Goal: Navigation & Orientation: Go to known website

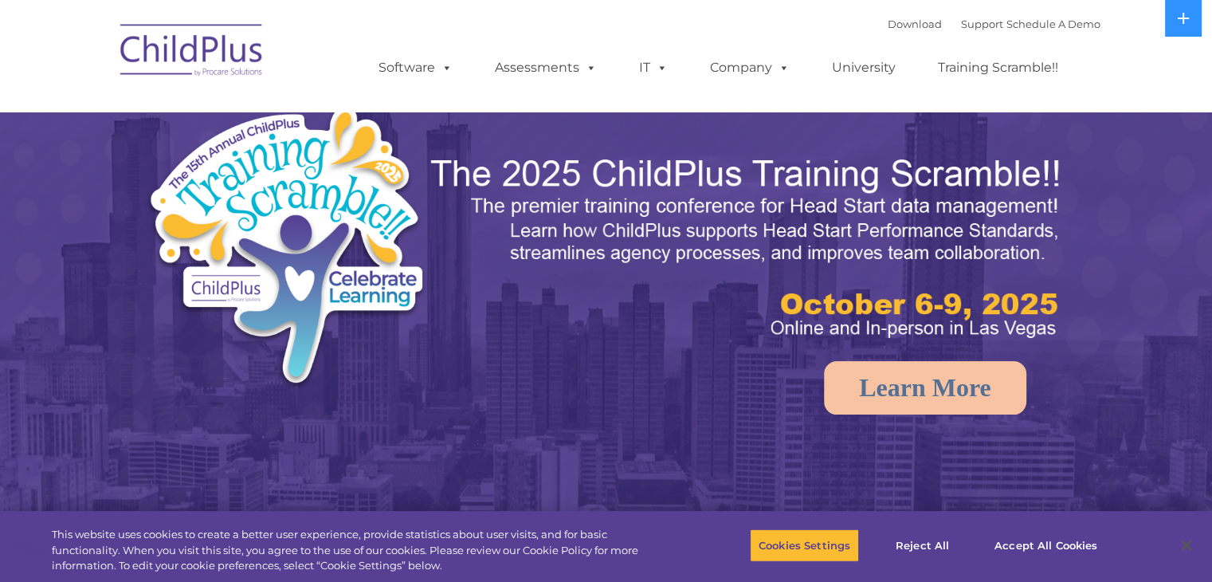
select select "MEDIUM"
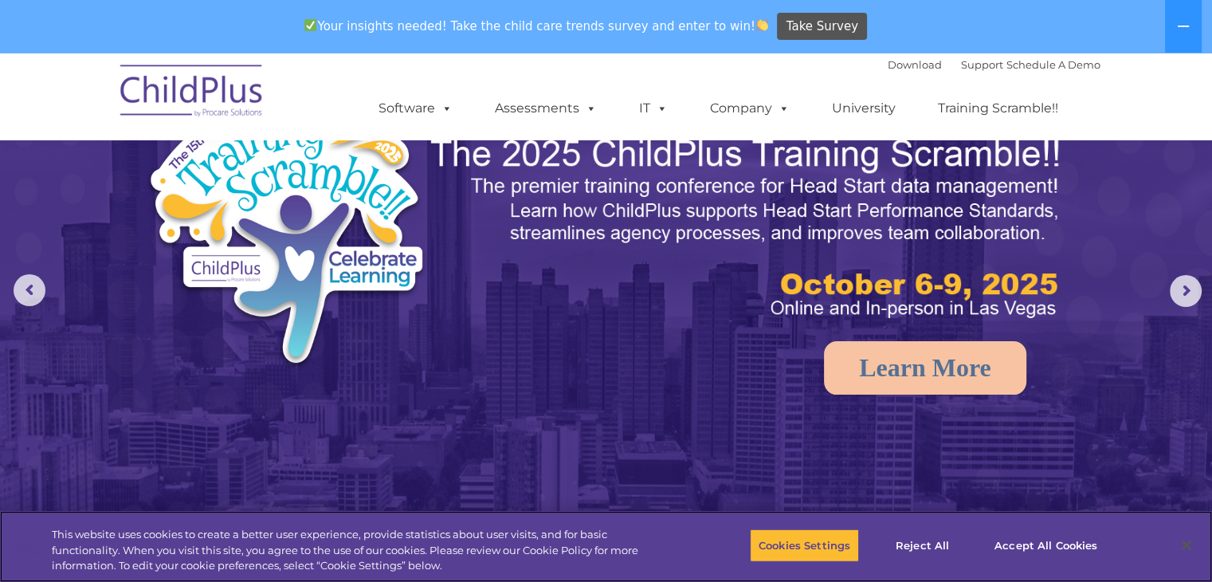
scroll to position [80, 0]
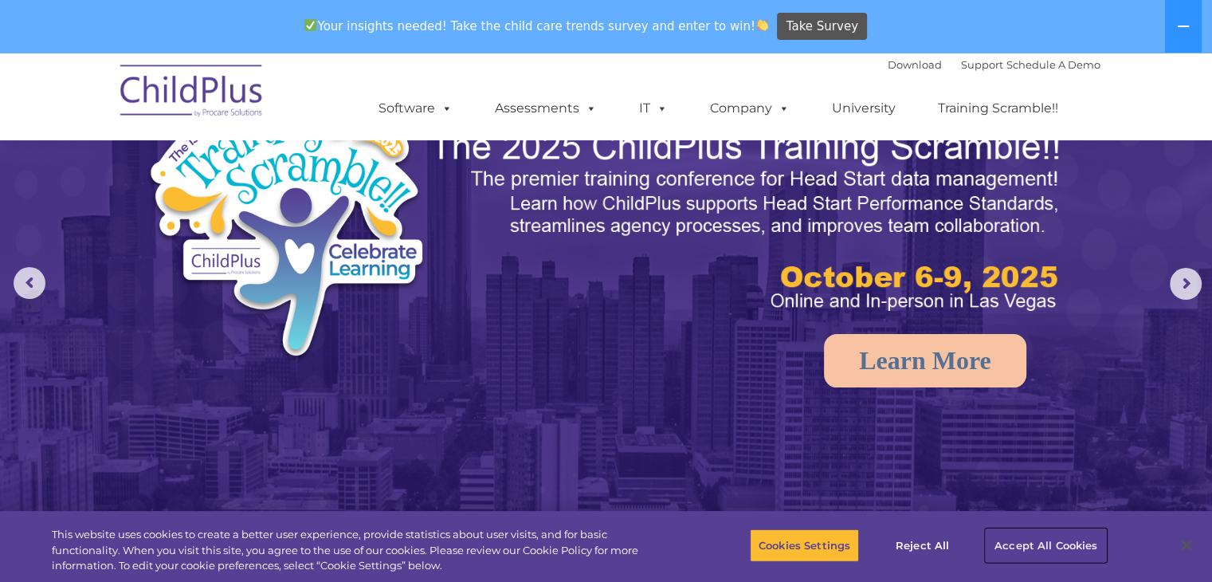
click at [1004, 545] on button "Accept All Cookies" at bounding box center [1046, 544] width 120 height 33
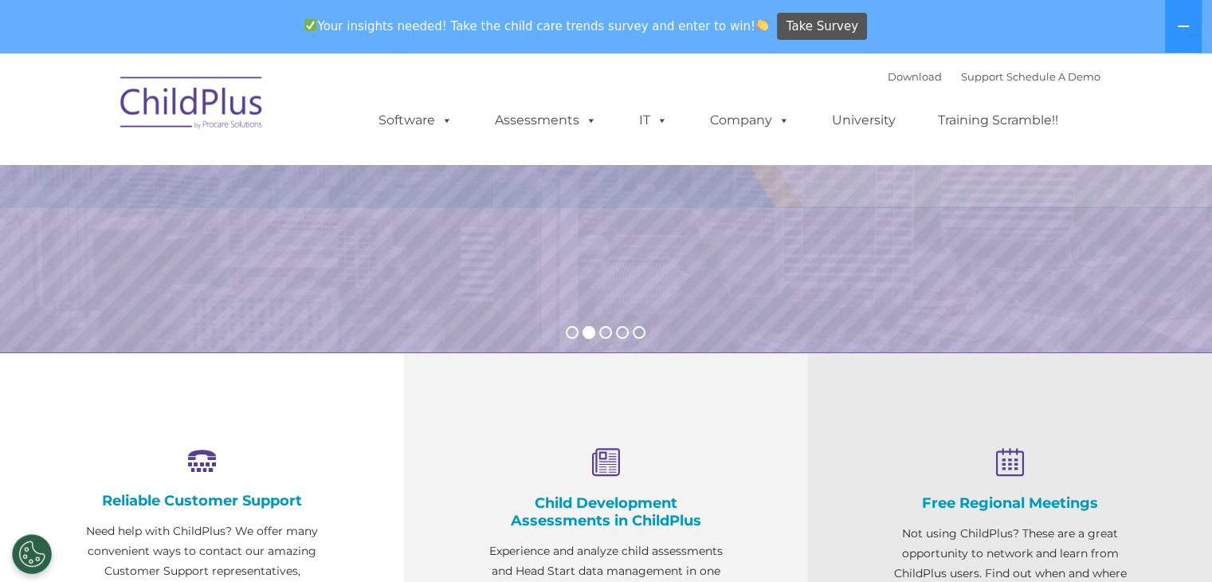
scroll to position [0, 0]
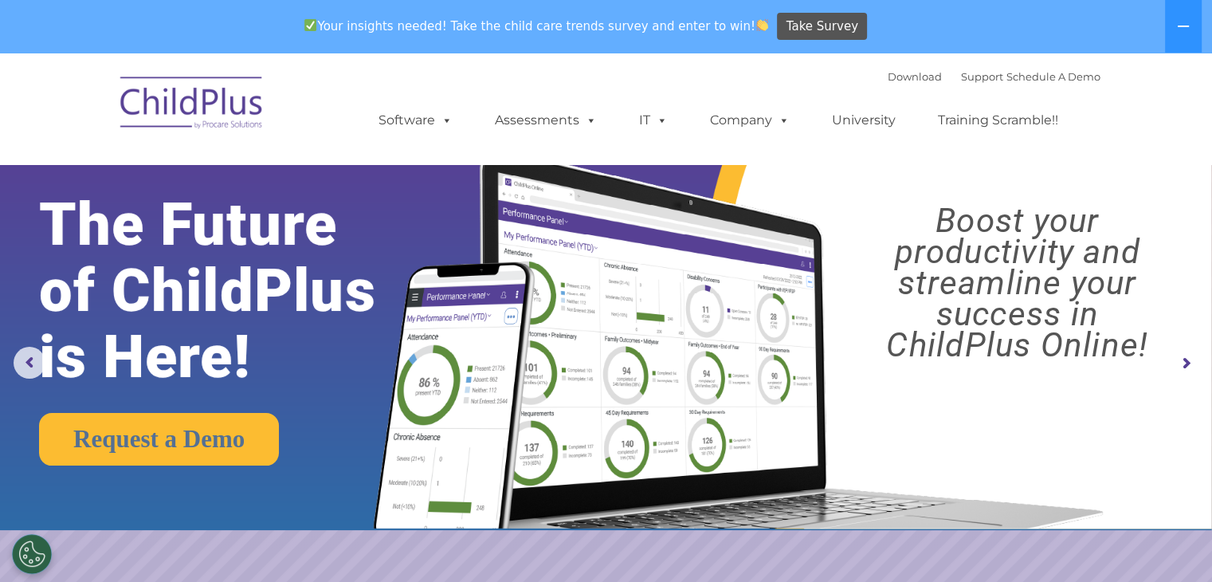
click at [235, 102] on img at bounding box center [191, 105] width 159 height 80
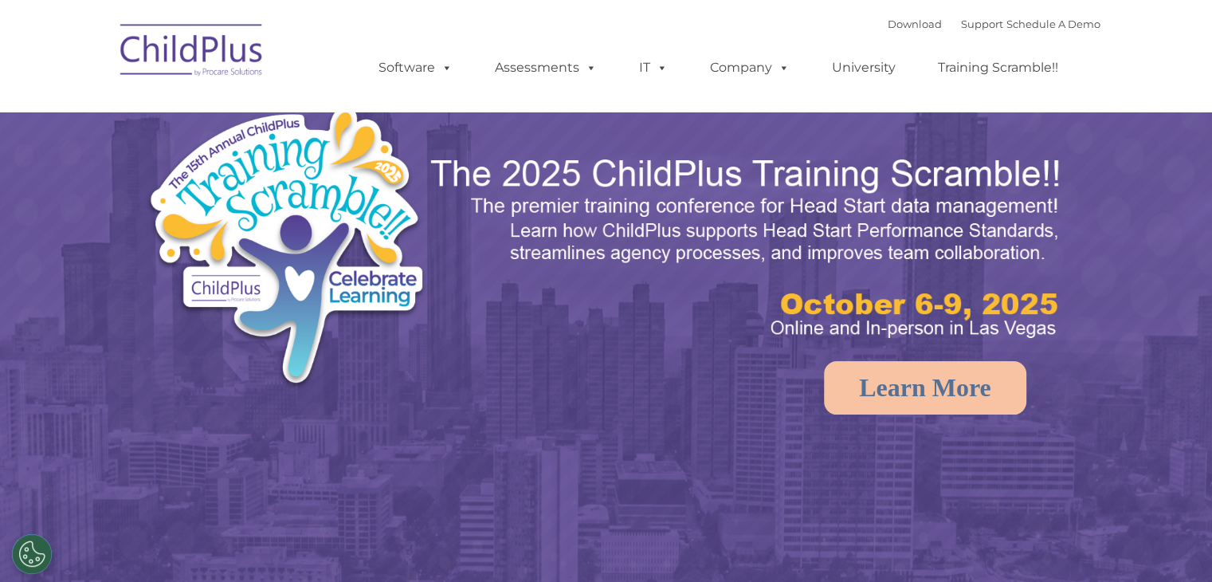
select select "MEDIUM"
